Goal: Task Accomplishment & Management: Use online tool/utility

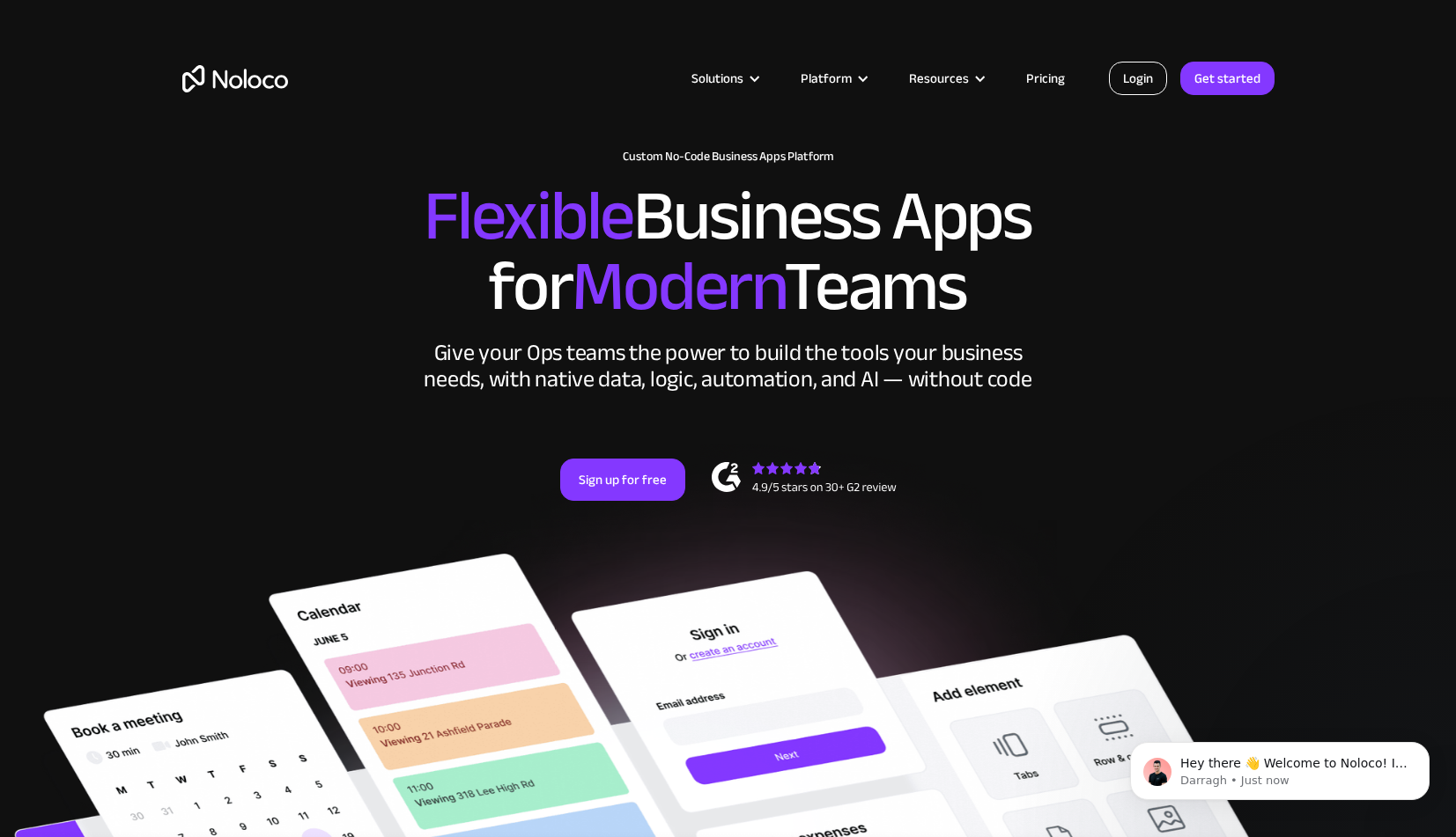
click at [1132, 87] on link "Login" at bounding box center [1137, 78] width 58 height 34
click at [1129, 92] on link "Login" at bounding box center [1137, 78] width 58 height 34
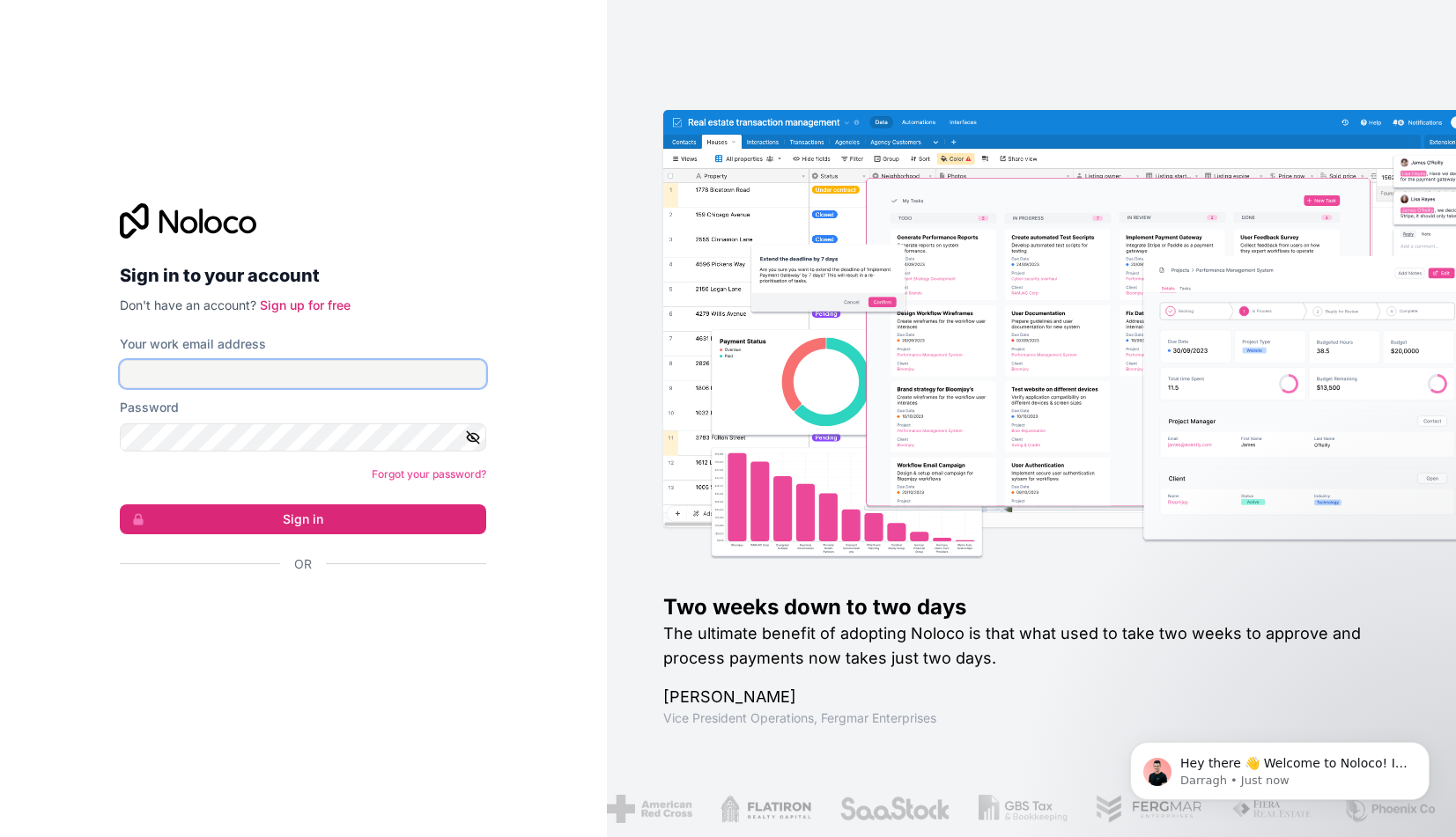
type input "fathul@obeliskboeken.nl"
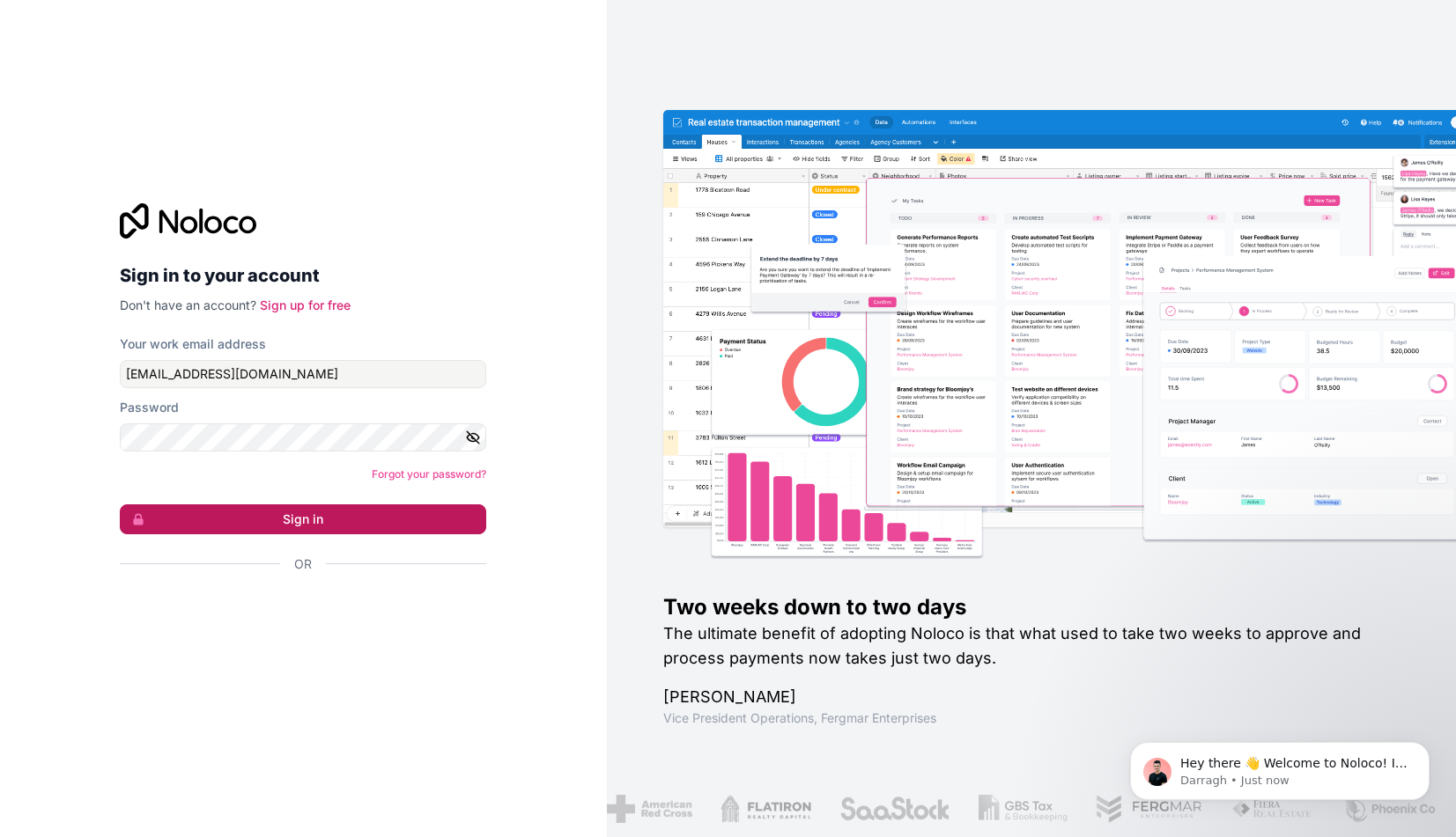
click at [345, 520] on button "Sign in" at bounding box center [303, 519] width 367 height 30
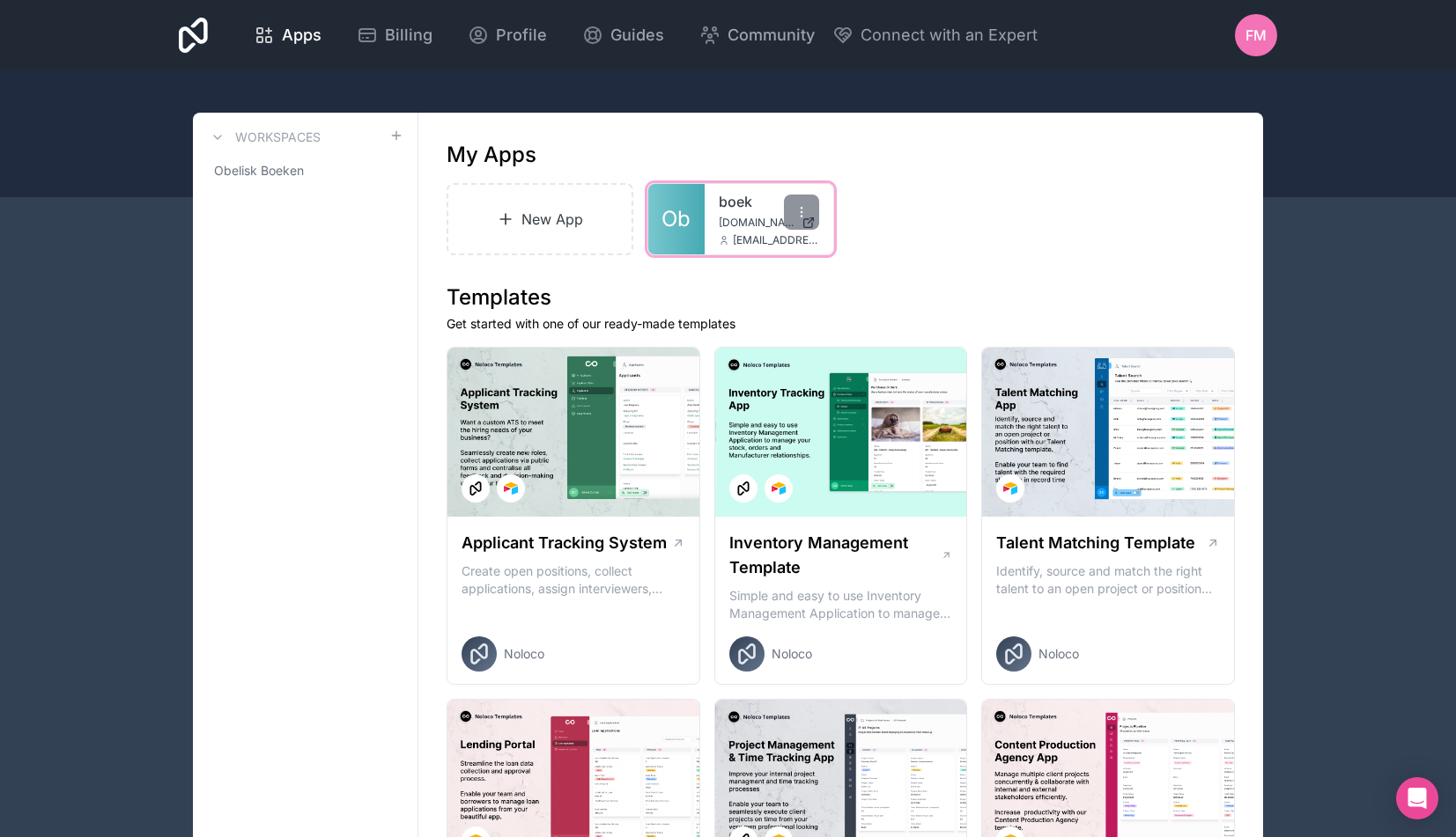
click at [747, 203] on link "boek" at bounding box center [768, 201] width 100 height 21
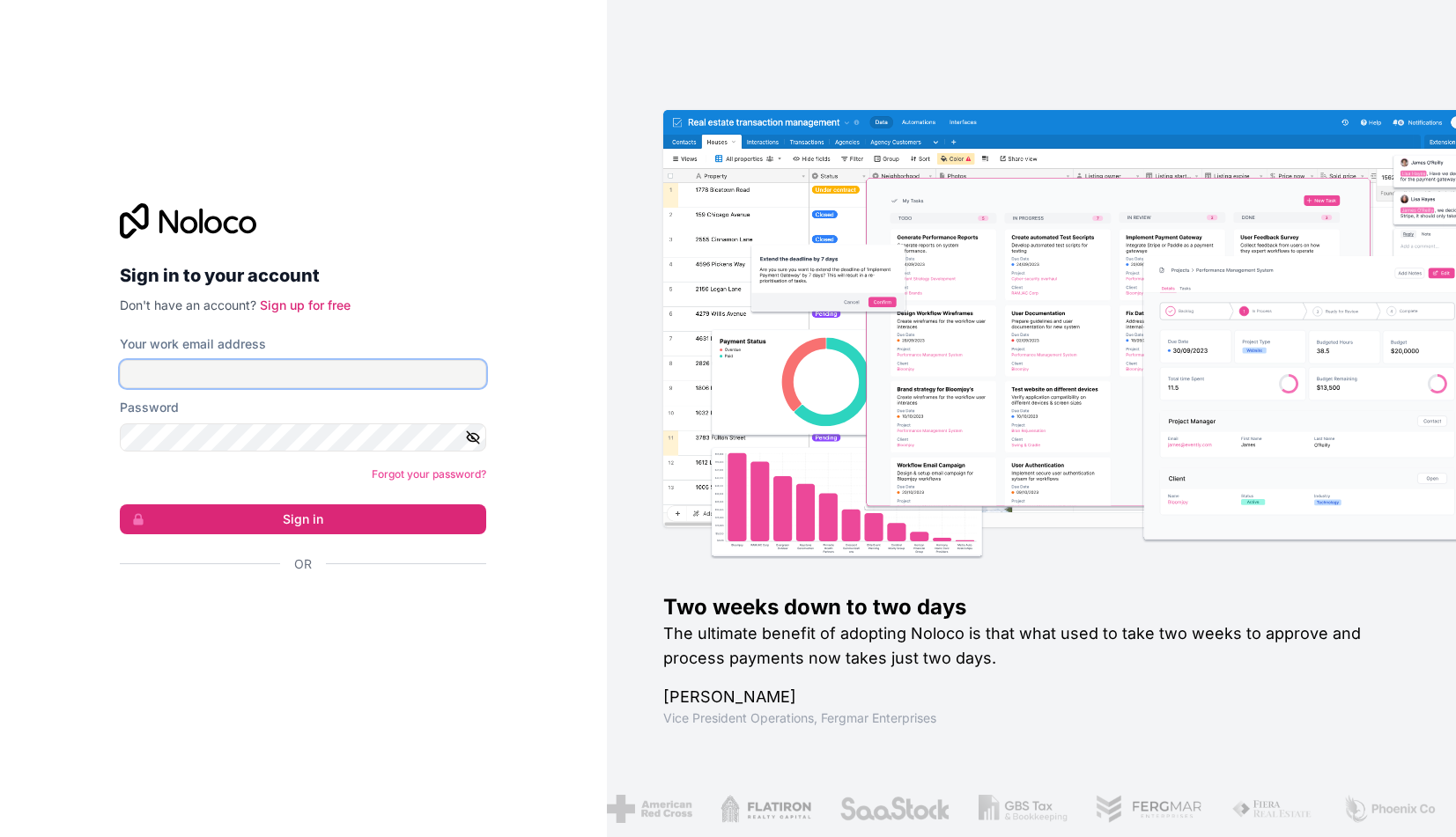
type input "fathul@obeliskboeken.nl"
